Goal: Information Seeking & Learning: Learn about a topic

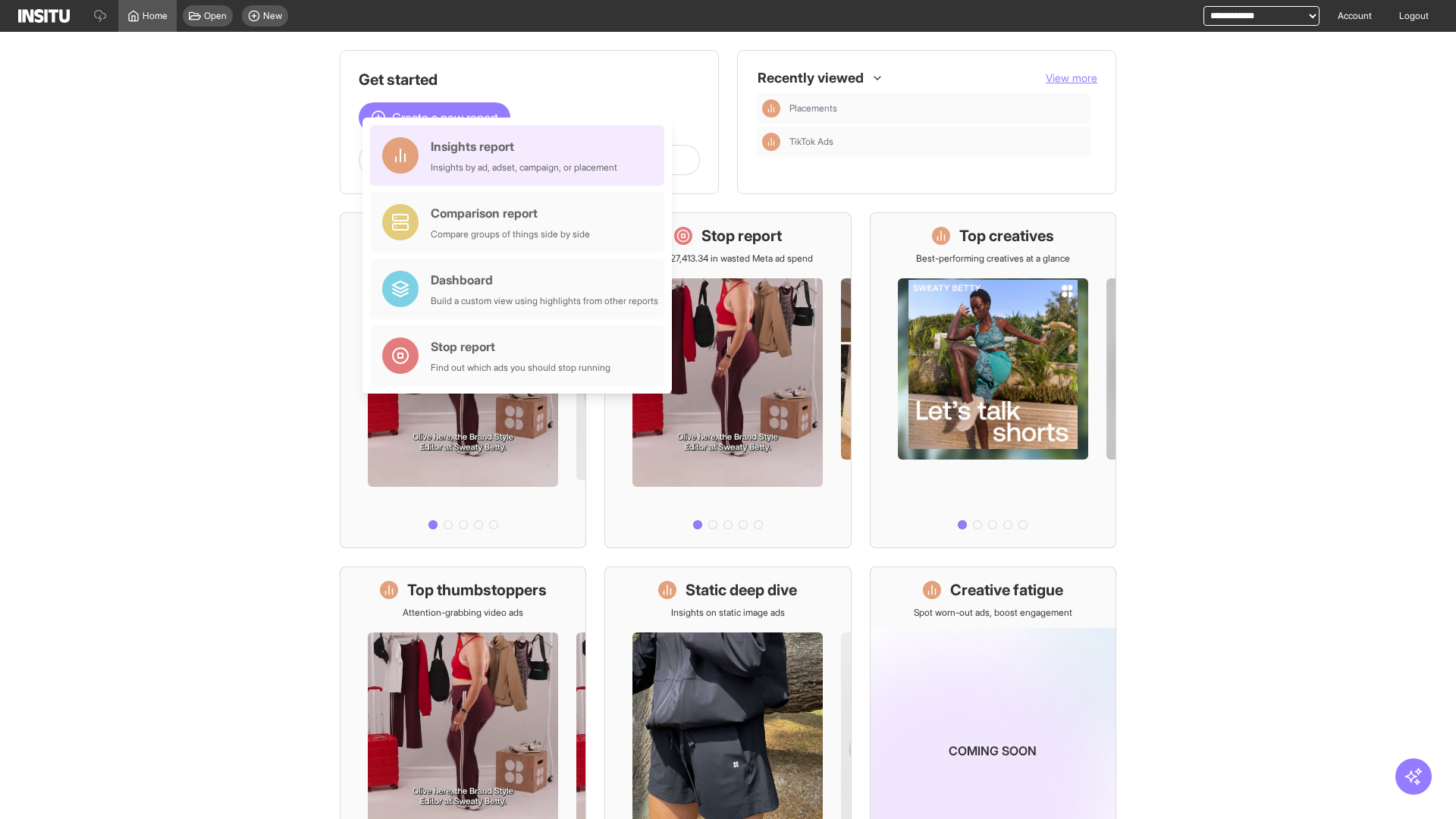
click at [521, 155] on div "Insights report Insights by ad, adset, campaign, or placement" at bounding box center [524, 155] width 186 height 36
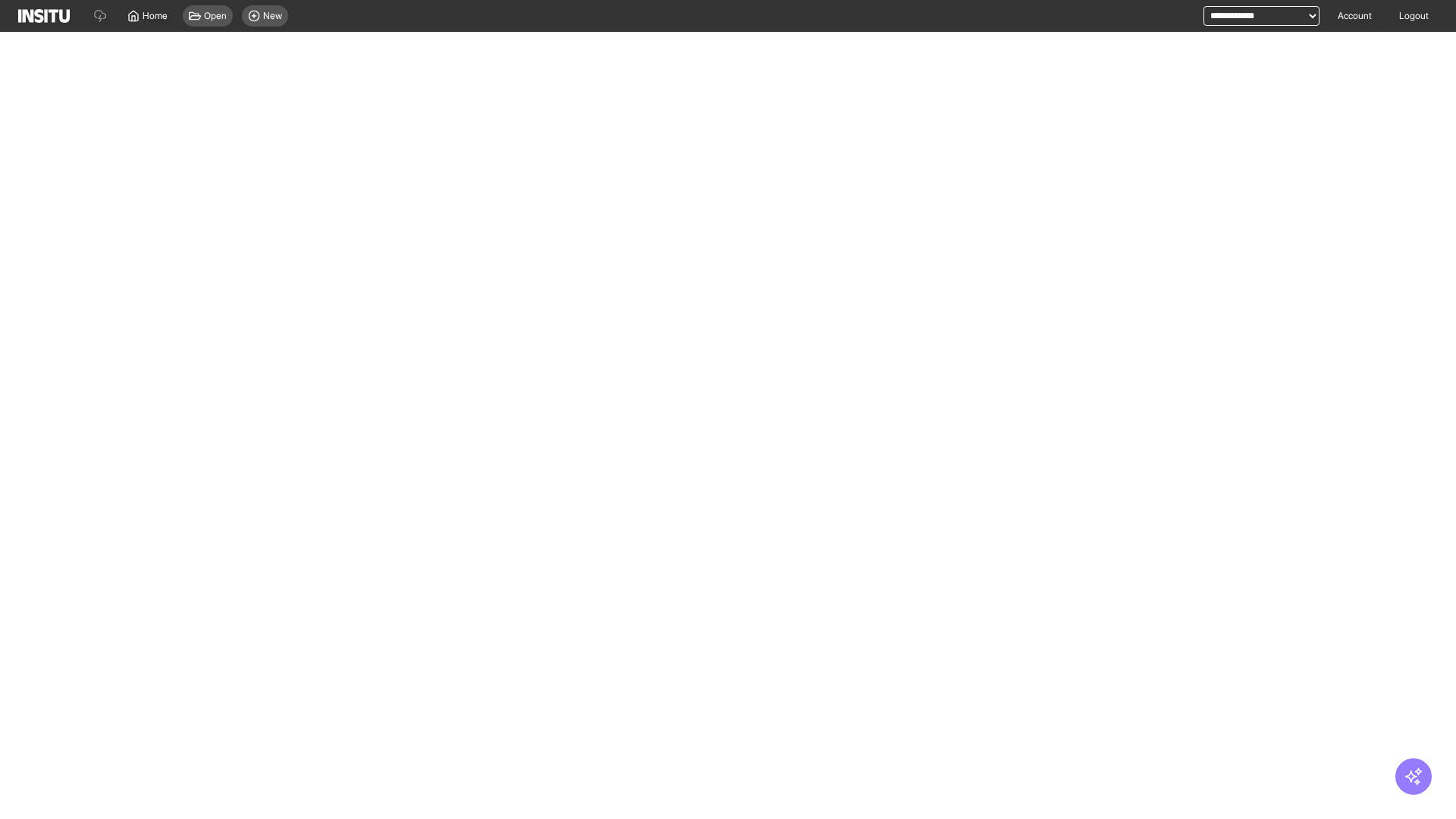
select select "**"
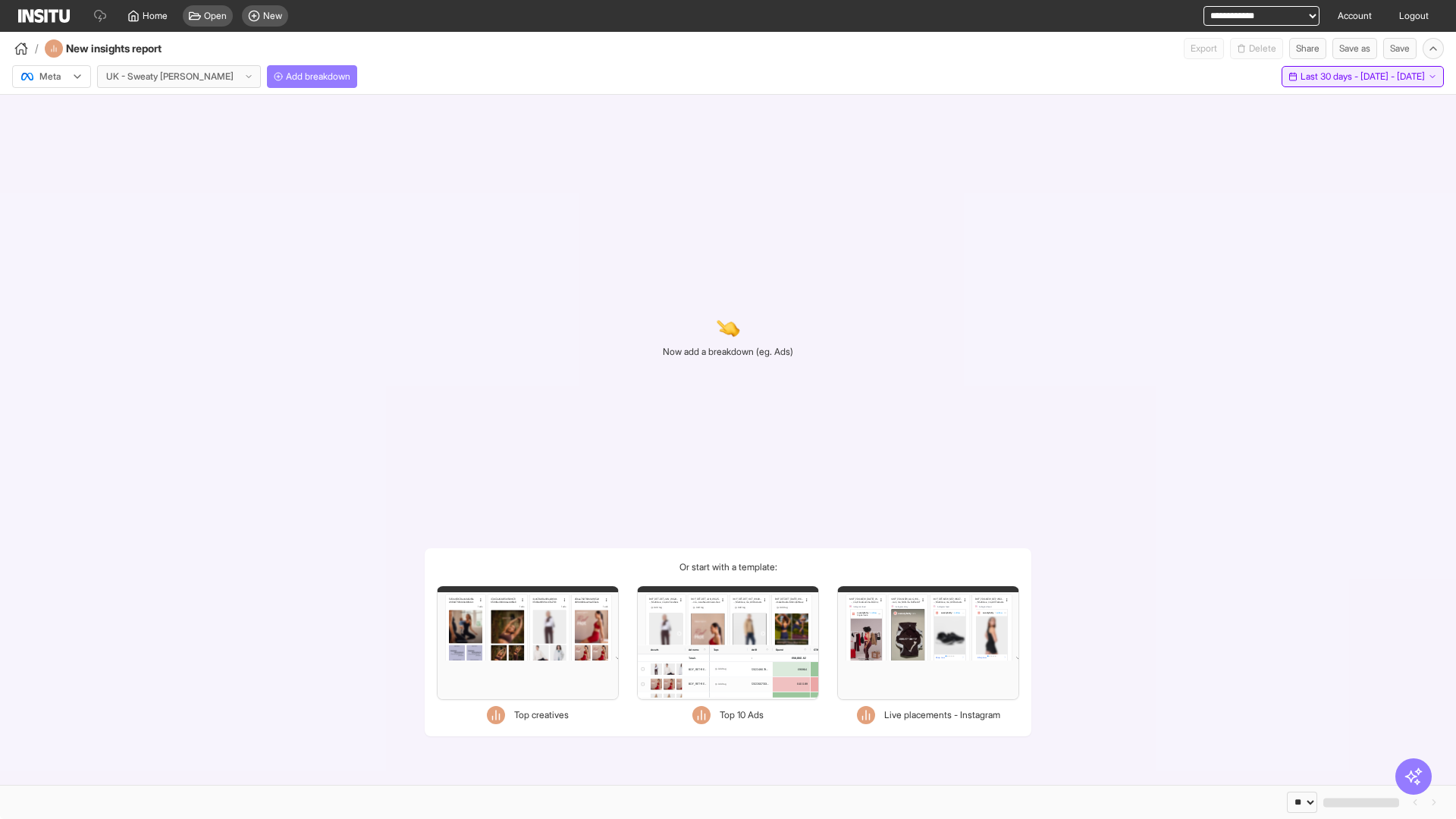
click at [1331, 77] on span "Last 30 days - [DATE] - [DATE]" at bounding box center [1363, 76] width 125 height 12
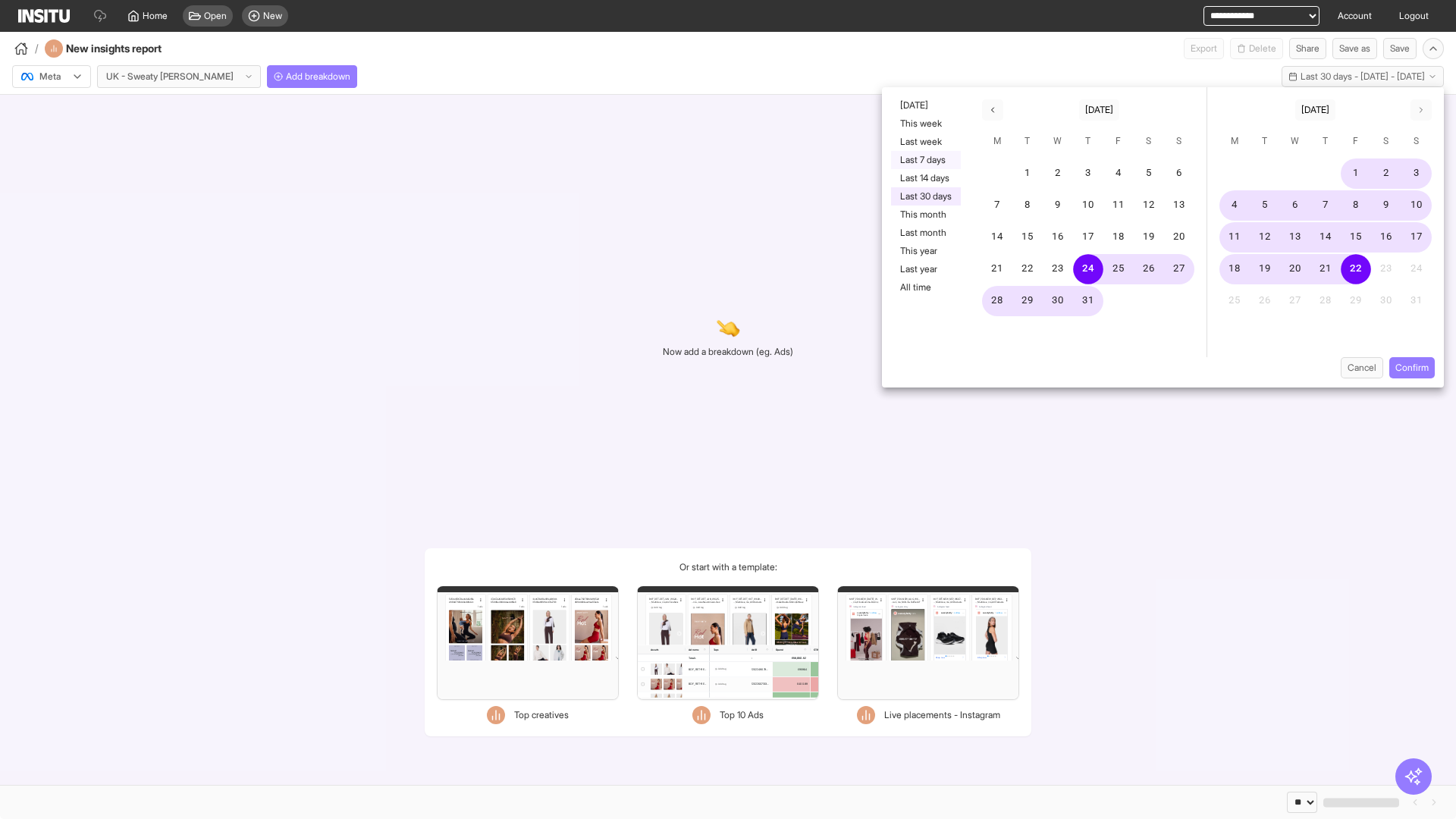
click at [925, 160] on button "Last 7 days" at bounding box center [926, 160] width 70 height 18
